Goal: Task Accomplishment & Management: Use online tool/utility

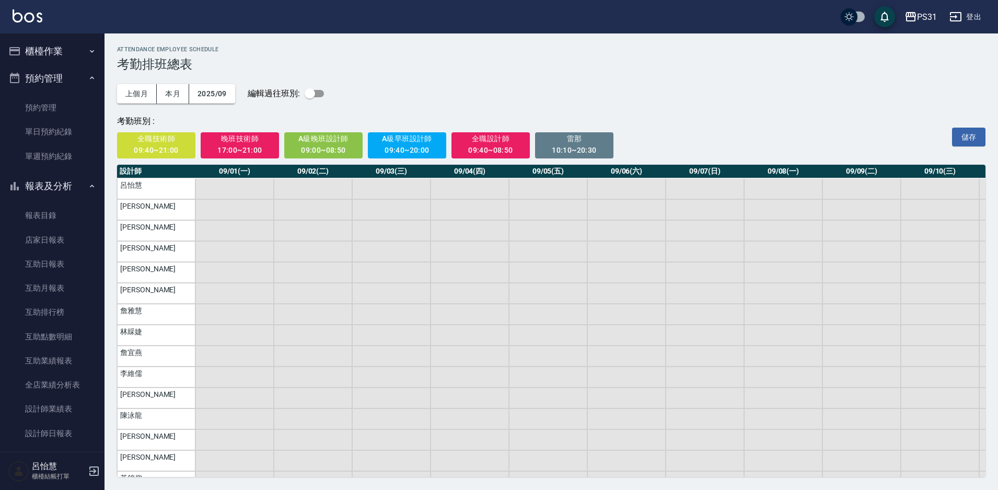
scroll to position [268, 0]
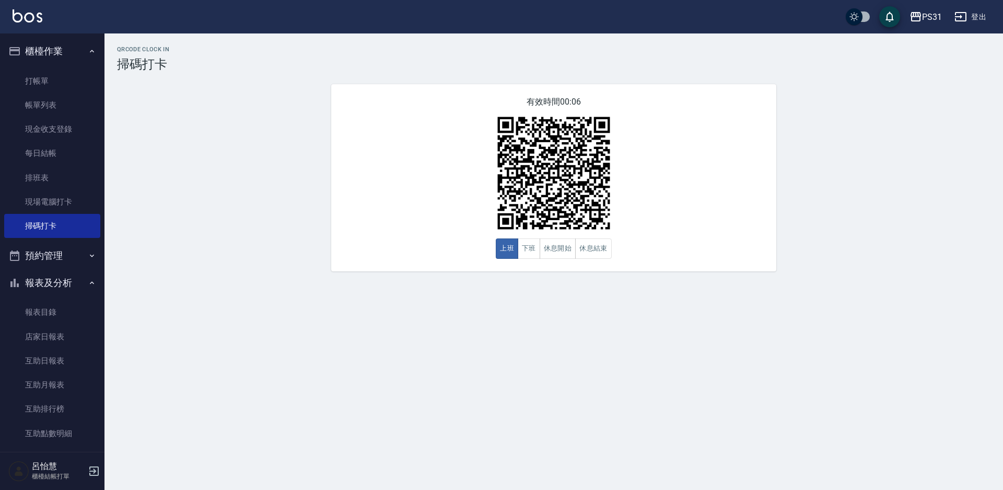
drag, startPoint x: 41, startPoint y: 87, endPoint x: 68, endPoint y: 265, distance: 180.3
click at [41, 87] on link "打帳單" at bounding box center [52, 81] width 96 height 24
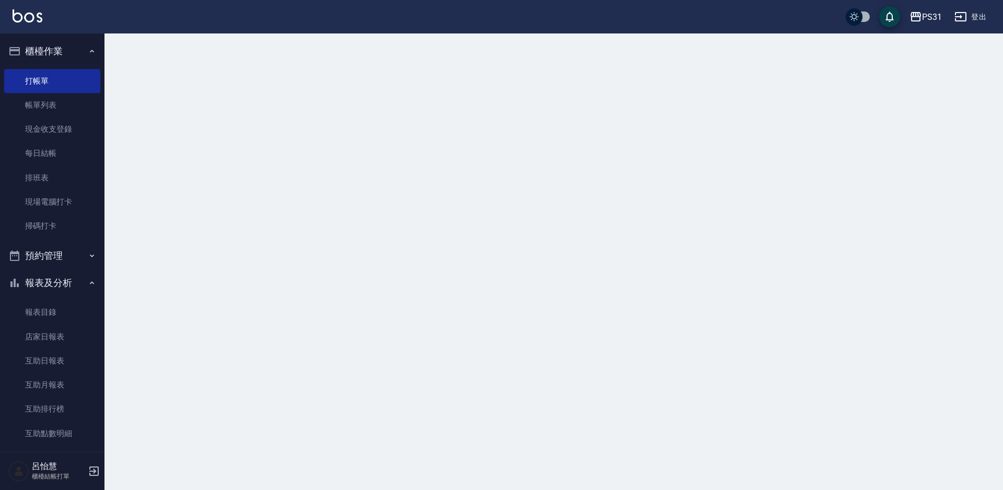
click at [58, 281] on button "報表及分析" at bounding box center [52, 282] width 96 height 27
